Goal: Information Seeking & Learning: Find specific fact

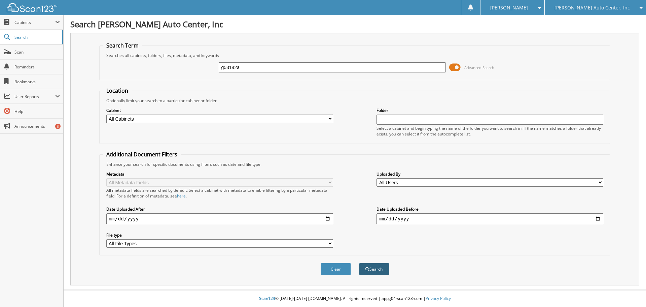
type input "g53142a"
click at [373, 269] on button "Search" at bounding box center [374, 269] width 30 height 12
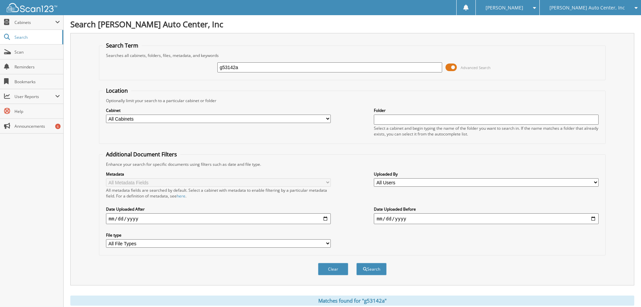
click at [454, 66] on span at bounding box center [451, 67] width 11 height 10
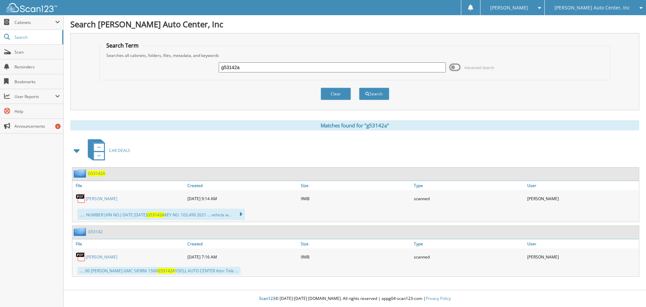
click at [94, 199] on link "[PERSON_NAME]" at bounding box center [102, 199] width 32 height 6
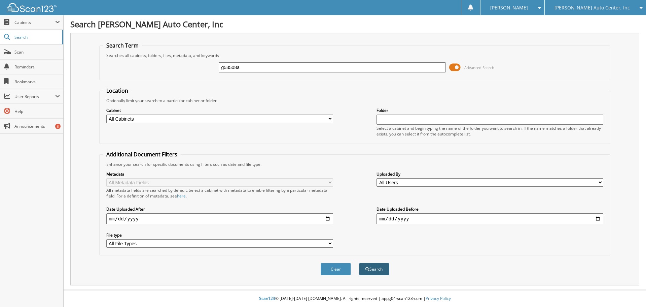
type input "g53508a"
click at [376, 272] on button "Search" at bounding box center [374, 269] width 30 height 12
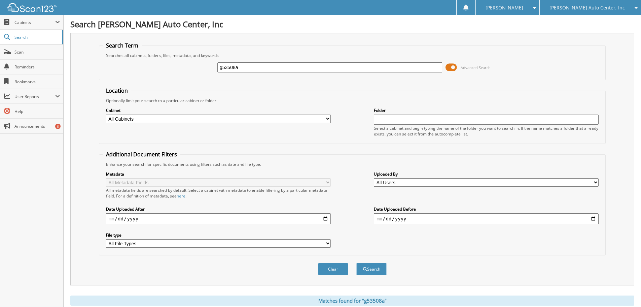
click at [453, 69] on span at bounding box center [451, 67] width 11 height 10
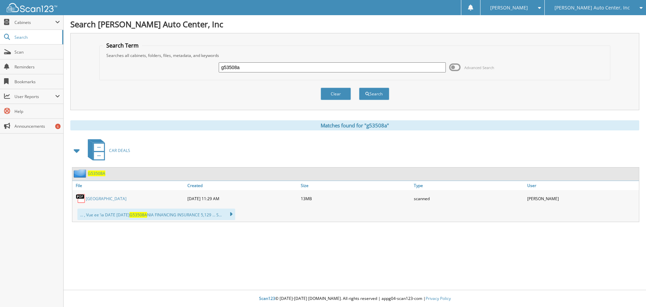
click at [102, 196] on link "WESTBERG" at bounding box center [106, 199] width 41 height 6
